Goal: Entertainment & Leisure: Consume media (video, audio)

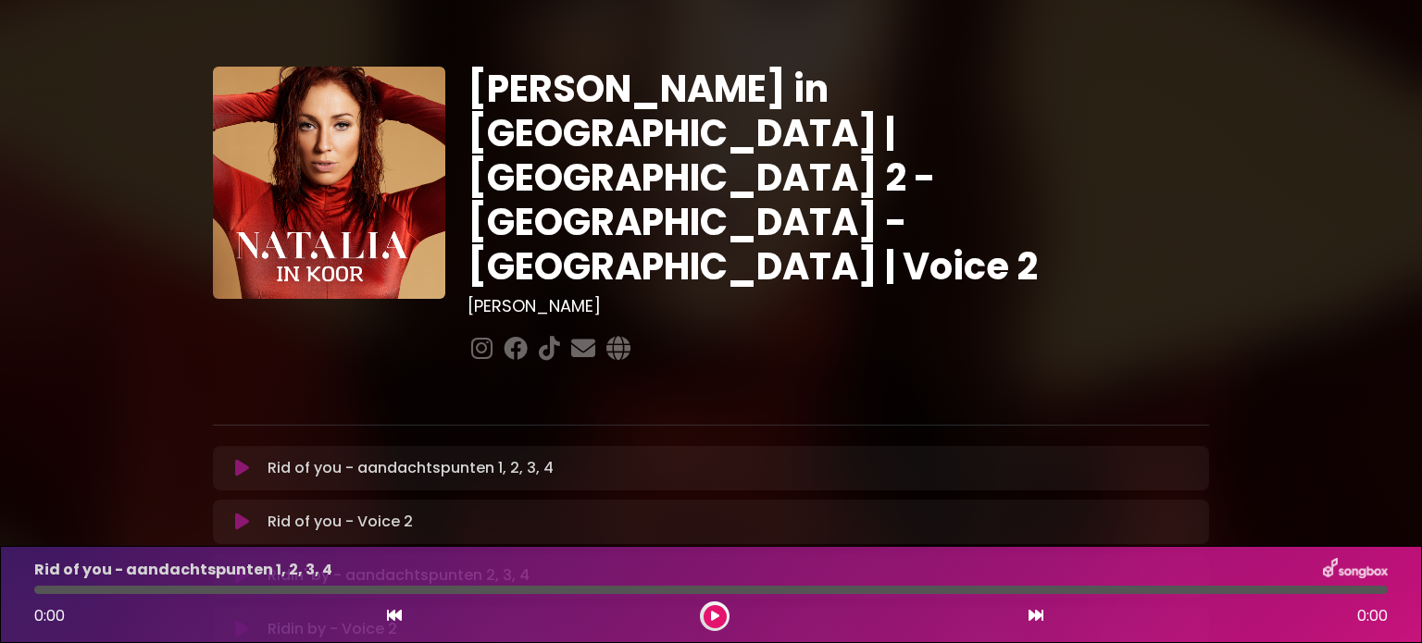
drag, startPoint x: 553, startPoint y: 191, endPoint x: 538, endPoint y: 184, distance: 16.2
click at [552, 191] on div "[PERSON_NAME] in [GEOGRAPHIC_DATA] | [GEOGRAPHIC_DATA] 2 - [GEOGRAPHIC_DATA] - …" at bounding box center [838, 217] width 764 height 301
click at [477, 104] on h1 "[PERSON_NAME] in [GEOGRAPHIC_DATA] | [GEOGRAPHIC_DATA] 2 - [GEOGRAPHIC_DATA] - …" at bounding box center [839, 178] width 742 height 222
drag, startPoint x: 464, startPoint y: 159, endPoint x: 270, endPoint y: 277, distance: 226.4
click at [453, 164] on div "[PERSON_NAME] in [GEOGRAPHIC_DATA] | [GEOGRAPHIC_DATA] 2 - [GEOGRAPHIC_DATA] - …" at bounding box center [711, 236] width 1018 height 338
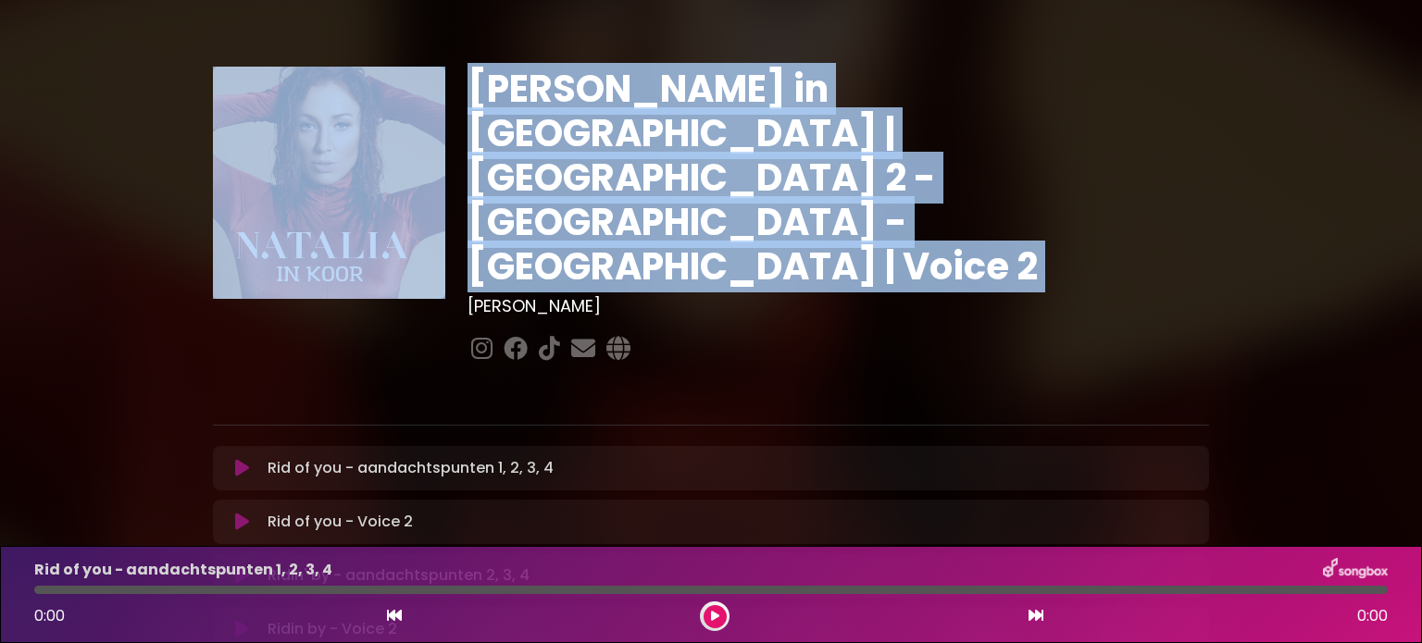
click at [271, 278] on img at bounding box center [329, 183] width 232 height 232
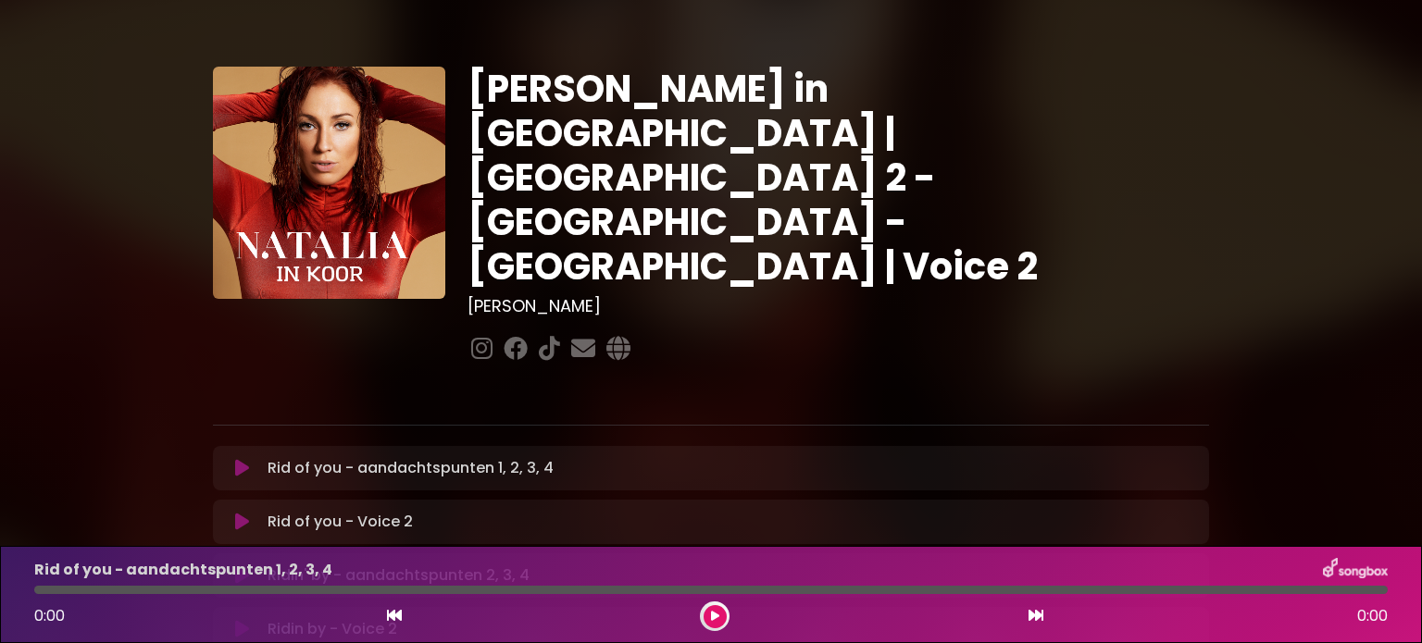
click at [564, 240] on div "[PERSON_NAME] in [GEOGRAPHIC_DATA] | [GEOGRAPHIC_DATA] 2 - [GEOGRAPHIC_DATA] - …" at bounding box center [838, 217] width 764 height 301
click at [618, 336] on icon at bounding box center [618, 348] width 31 height 24
click at [543, 336] on icon at bounding box center [549, 348] width 29 height 24
click at [241, 459] on icon at bounding box center [242, 468] width 14 height 19
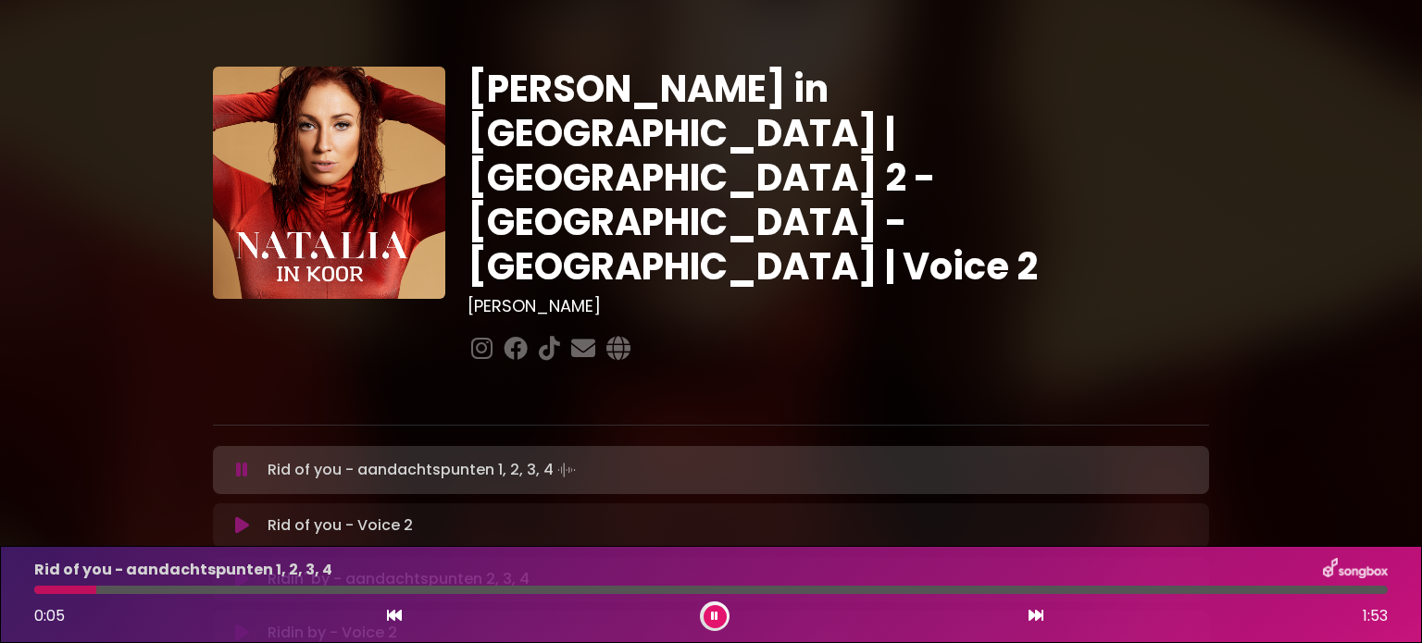
drag, startPoint x: 623, startPoint y: 395, endPoint x: 294, endPoint y: 467, distance: 337.2
click at [294, 515] on p "Rid of you - Voice 2 Loading Track..." at bounding box center [340, 526] width 145 height 22
click at [233, 517] on button at bounding box center [242, 526] width 36 height 19
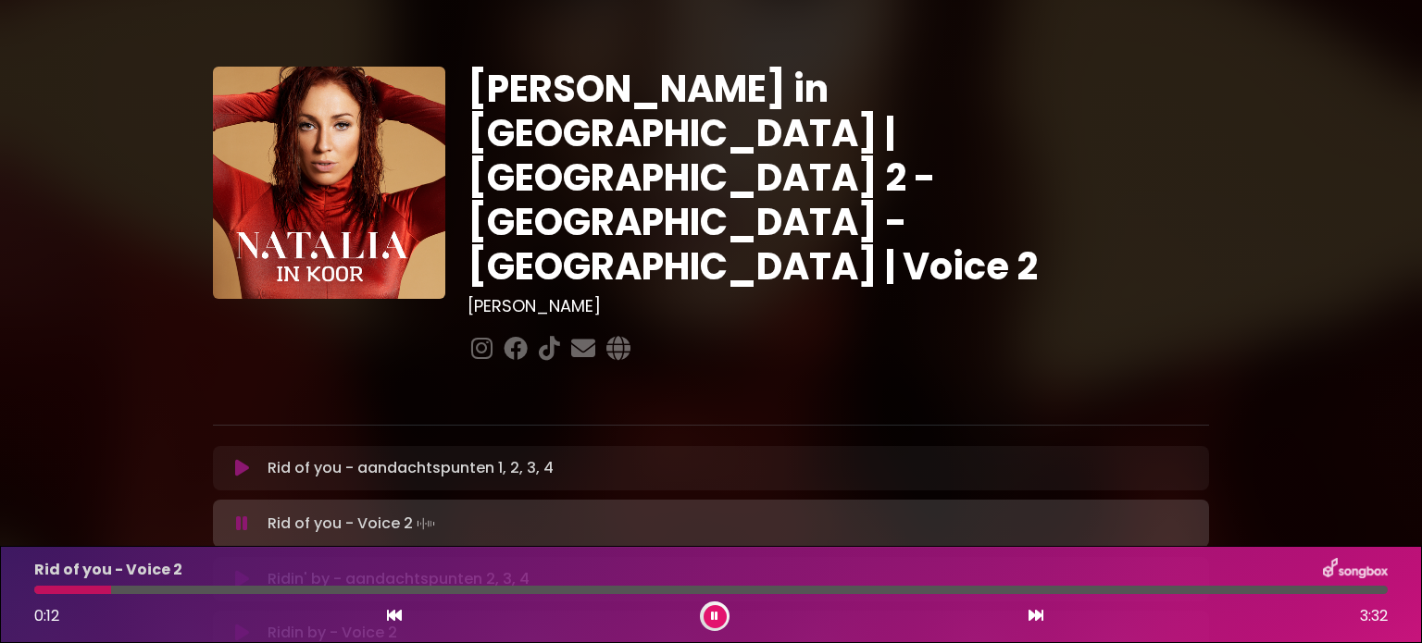
drag, startPoint x: 457, startPoint y: 455, endPoint x: 55, endPoint y: 322, distance: 424.0
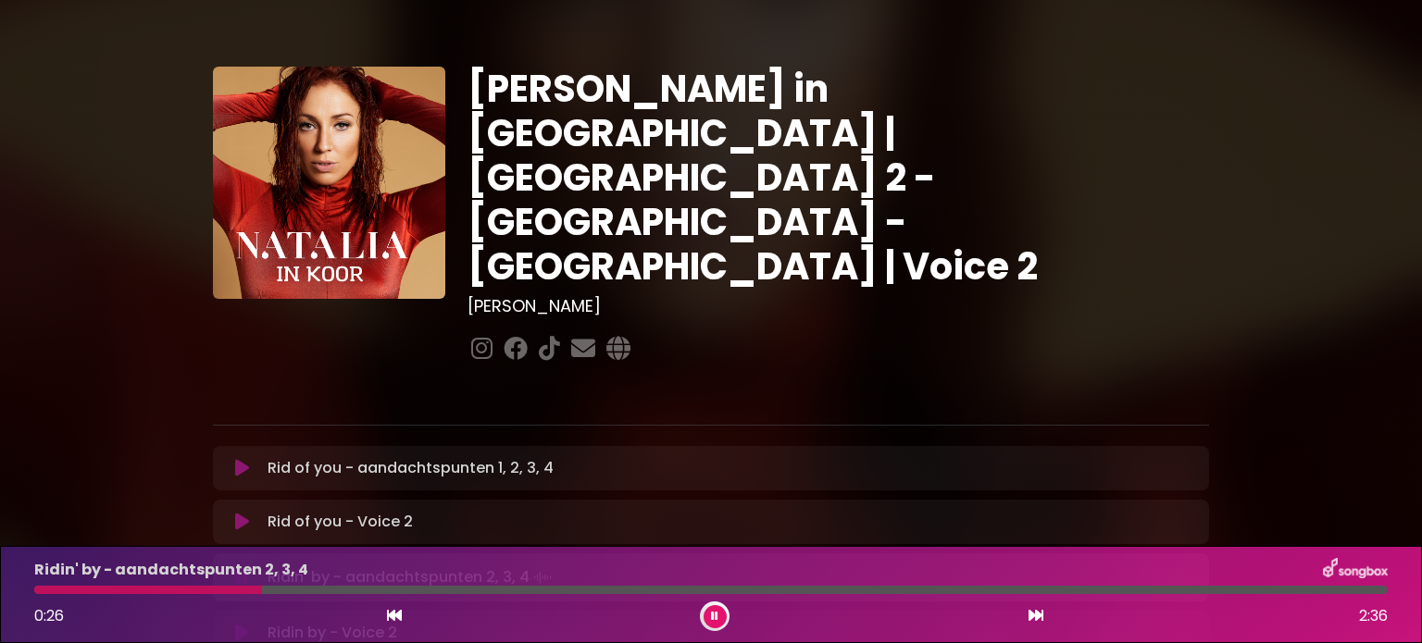
click at [1026, 610] on div "0:26 2:36" at bounding box center [711, 617] width 1376 height 30
click at [1036, 614] on icon at bounding box center [1036, 615] width 15 height 15
